Goal: Find specific page/section: Find specific page/section

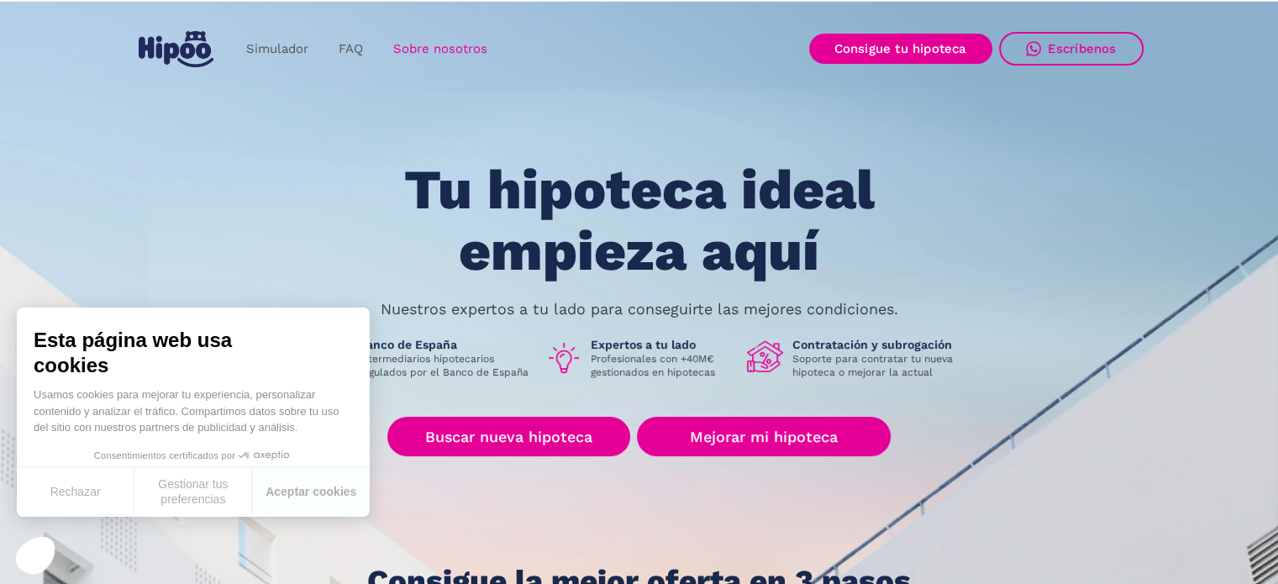
click at [404, 44] on link "Sobre nosotros" at bounding box center [440, 49] width 124 height 33
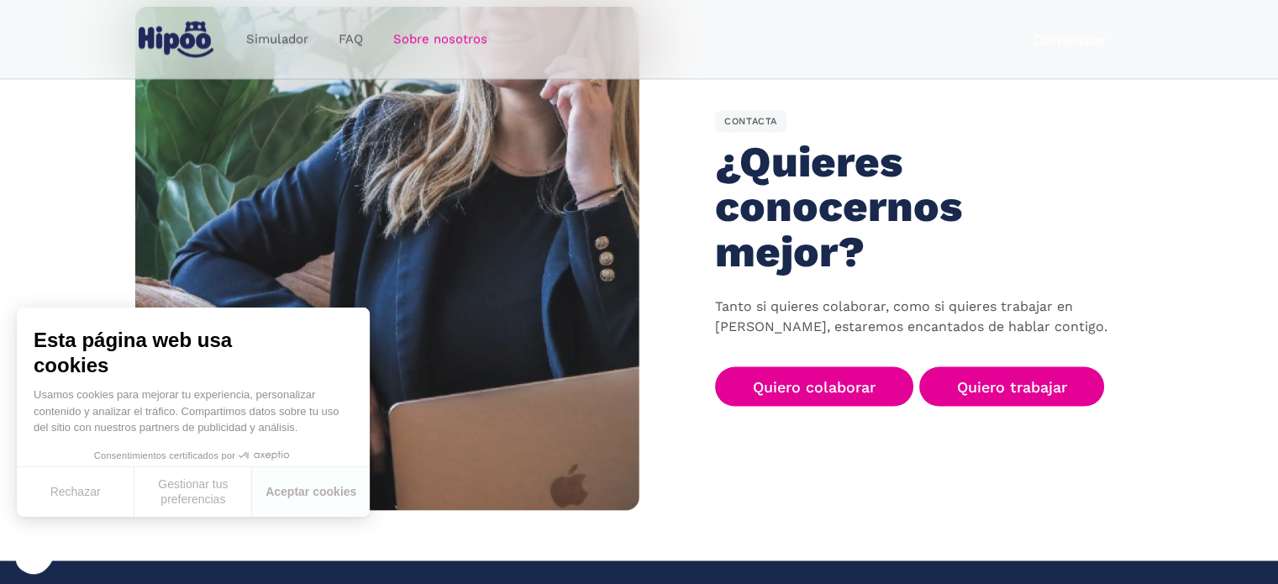
scroll to position [2806, 0]
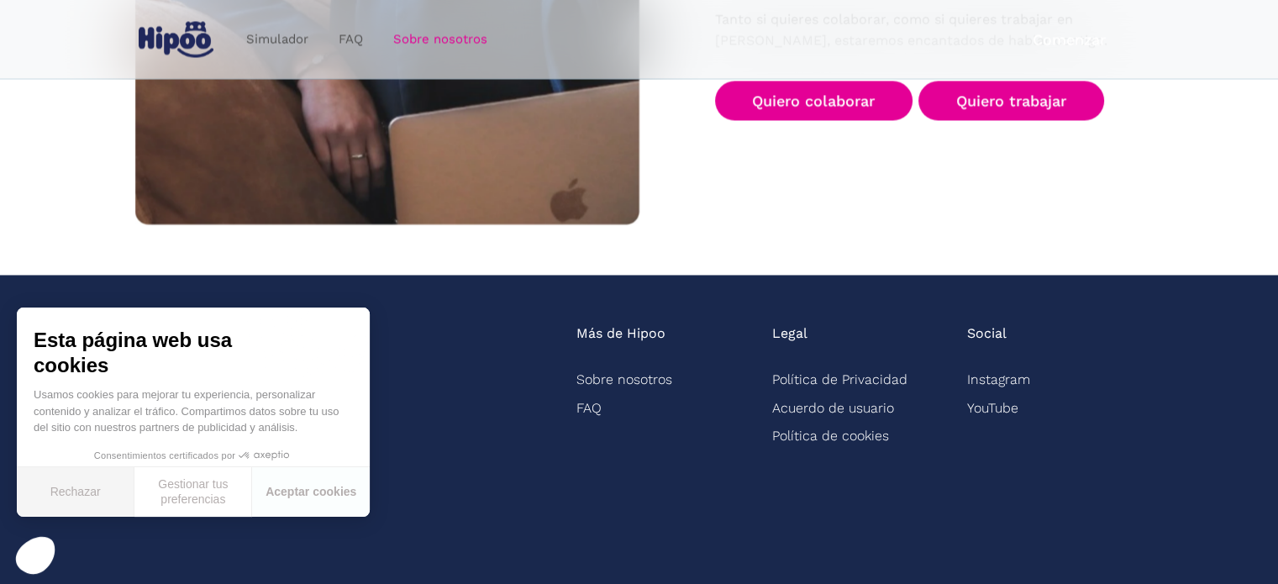
click at [87, 490] on button "Rechazar" at bounding box center [76, 492] width 118 height 50
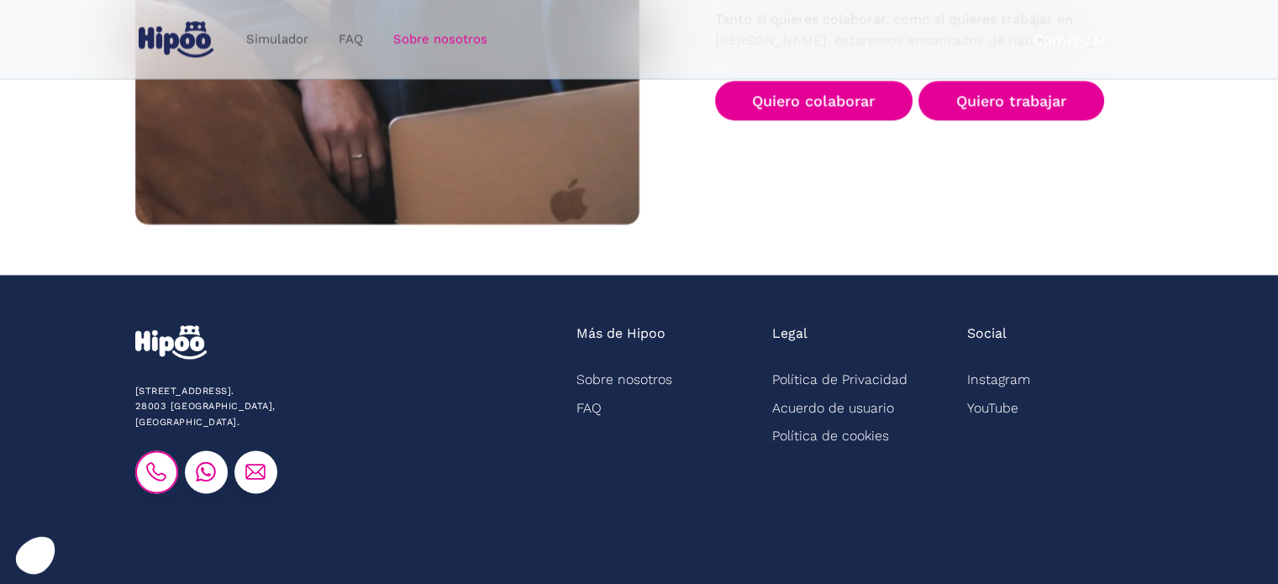
click at [162, 461] on img at bounding box center [156, 471] width 20 height 20
click at [160, 461] on img at bounding box center [156, 471] width 20 height 20
click at [161, 461] on img at bounding box center [156, 471] width 20 height 20
